Goal: Task Accomplishment & Management: Use online tool/utility

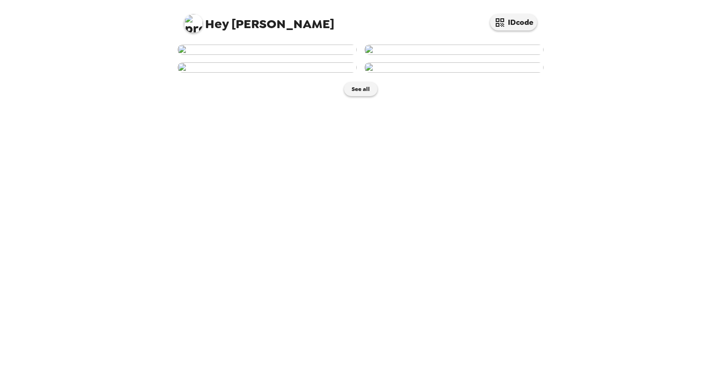
scroll to position [25, 0]
click at [469, 55] on img at bounding box center [453, 50] width 179 height 10
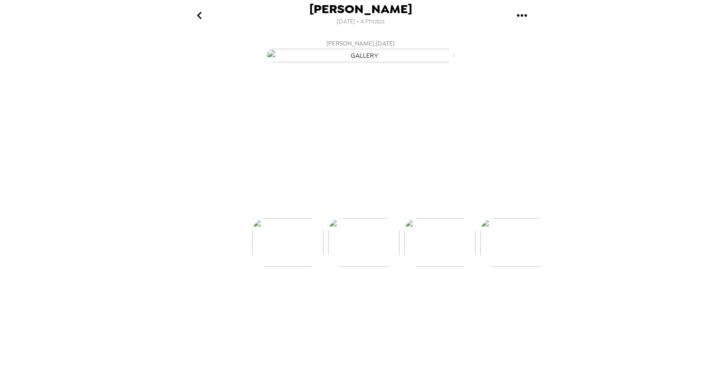
scroll to position [0, 75]
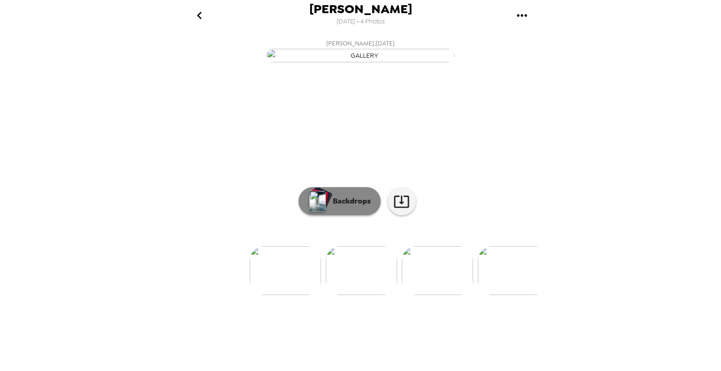
click at [334, 215] on button "Backdrops" at bounding box center [340, 201] width 82 height 28
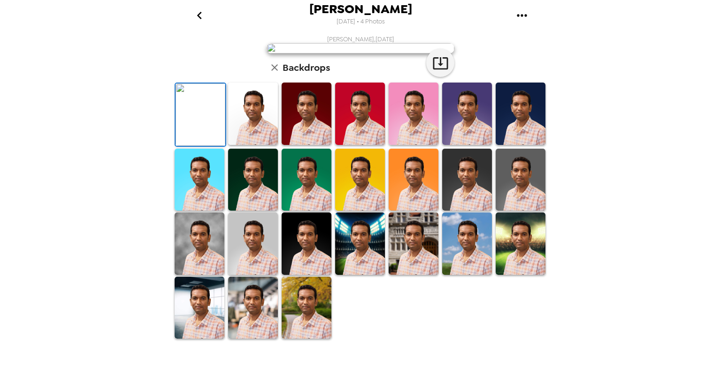
scroll to position [192, 0]
click at [253, 339] on img at bounding box center [253, 308] width 50 height 62
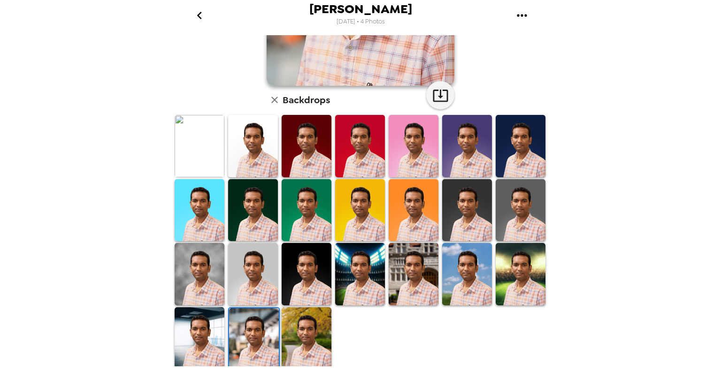
click at [517, 272] on img at bounding box center [521, 274] width 50 height 62
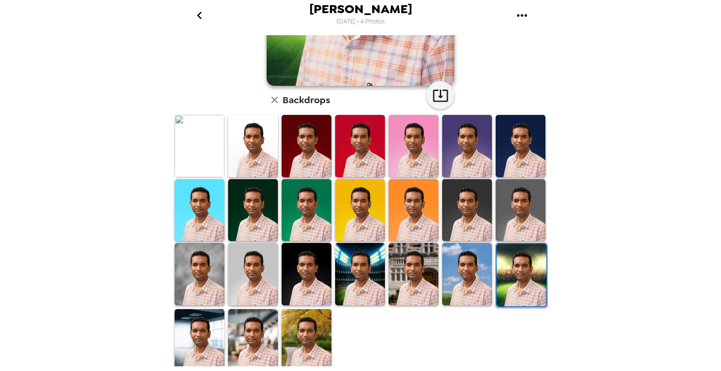
click at [205, 340] on img at bounding box center [200, 340] width 50 height 62
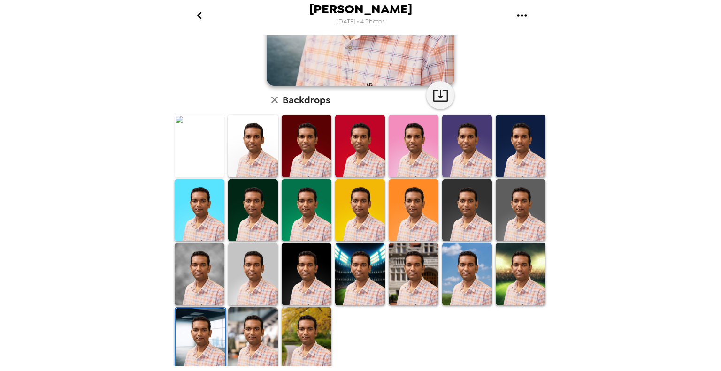
click at [253, 340] on img at bounding box center [253, 338] width 50 height 62
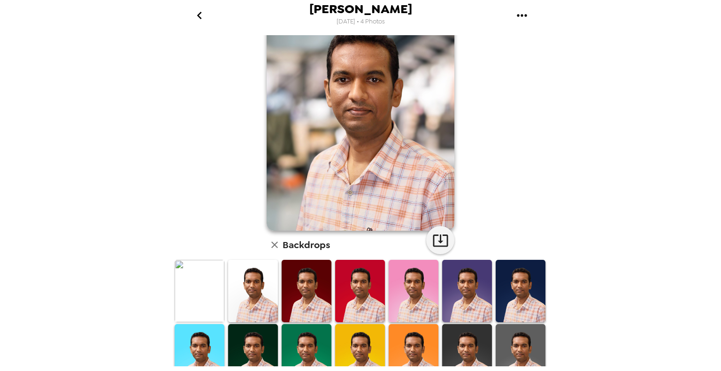
scroll to position [0, 0]
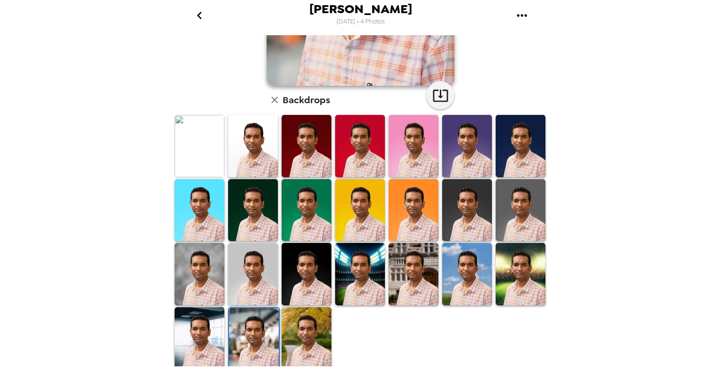
click at [304, 329] on img at bounding box center [307, 338] width 50 height 62
